Goal: Find specific page/section: Find specific page/section

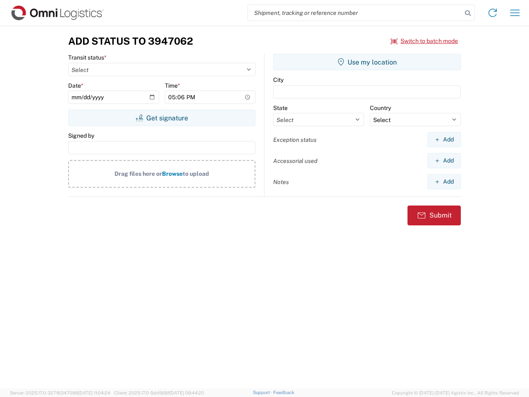
click at [355, 13] on input "search" at bounding box center [355, 13] width 214 height 16
click at [468, 13] on icon at bounding box center [468, 13] width 12 height 12
click at [493, 13] on icon at bounding box center [492, 12] width 13 height 13
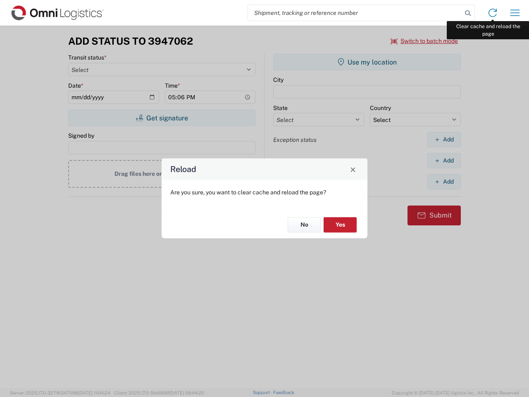
click at [515, 13] on div "Reload Are you sure, you want to clear cache and reload the page? No Yes" at bounding box center [264, 198] width 529 height 397
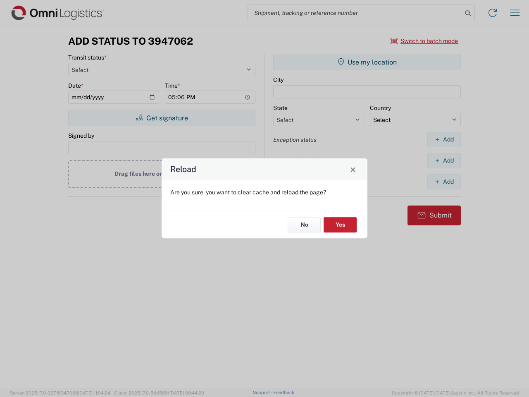
click at [424, 41] on div "Reload Are you sure, you want to clear cache and reload the page? No Yes" at bounding box center [264, 198] width 529 height 397
click at [162, 118] on div "Reload Are you sure, you want to clear cache and reload the page? No Yes" at bounding box center [264, 198] width 529 height 397
click at [367, 62] on div "Reload Are you sure, you want to clear cache and reload the page? No Yes" at bounding box center [264, 198] width 529 height 397
click at [444, 139] on div "Reload Are you sure, you want to clear cache and reload the page? No Yes" at bounding box center [264, 198] width 529 height 397
click at [444, 160] on div "Reload Are you sure, you want to clear cache and reload the page? No Yes" at bounding box center [264, 198] width 529 height 397
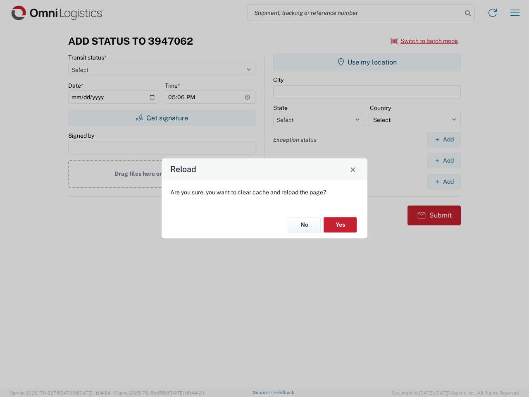
click at [444, 181] on div "Reload Are you sure, you want to clear cache and reload the page? No Yes" at bounding box center [264, 198] width 529 height 397
